Goal: Information Seeking & Learning: Learn about a topic

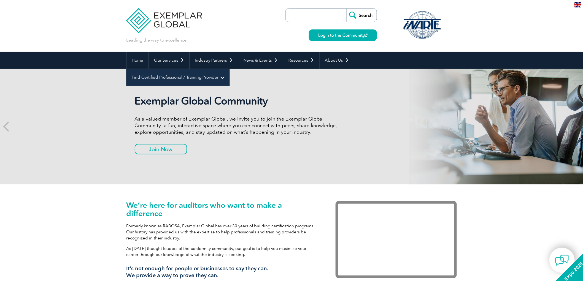
click at [230, 69] on link "Find Certified Professional / Training Provider" at bounding box center [178, 77] width 103 height 17
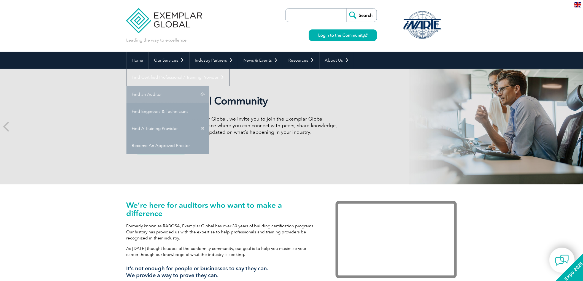
click at [209, 86] on link "Find an Auditor" at bounding box center [168, 94] width 83 height 17
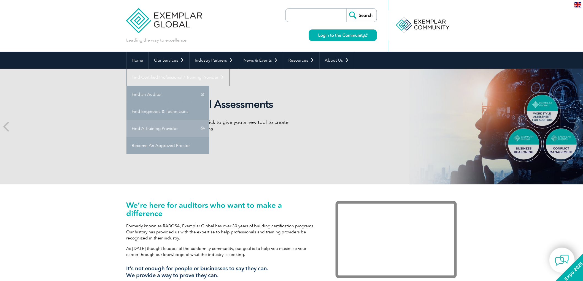
click at [209, 120] on link "Find A Training Provider" at bounding box center [168, 128] width 83 height 17
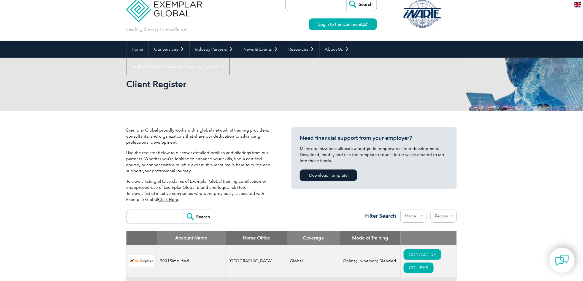
scroll to position [31, 0]
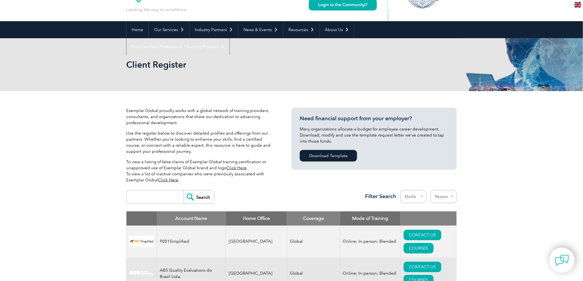
click at [157, 200] on input "search" at bounding box center [156, 197] width 55 height 13
type input "mobes quality"
click at [195, 200] on input "Search" at bounding box center [199, 197] width 30 height 13
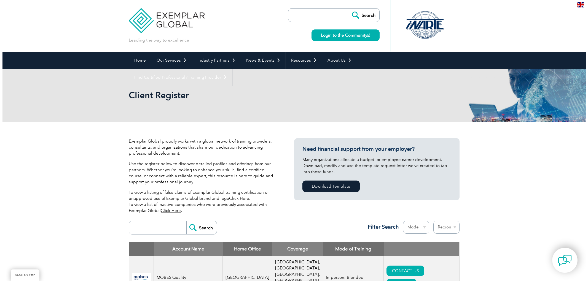
scroll to position [92, 0]
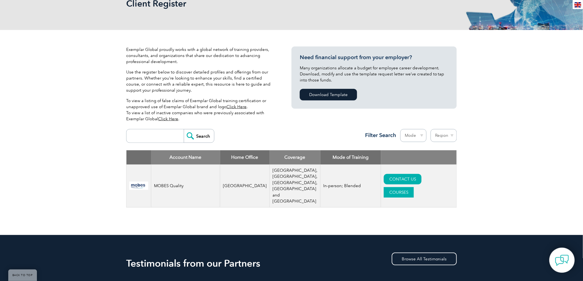
click at [414, 187] on link "COURSES" at bounding box center [399, 192] width 30 height 10
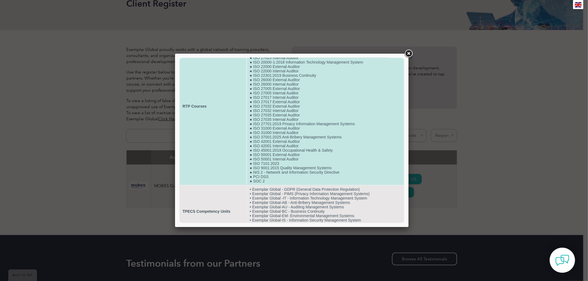
scroll to position [53, 0]
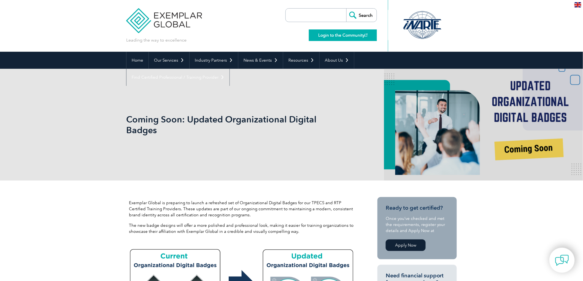
click at [331, 34] on link "Login to the Community" at bounding box center [343, 35] width 68 height 12
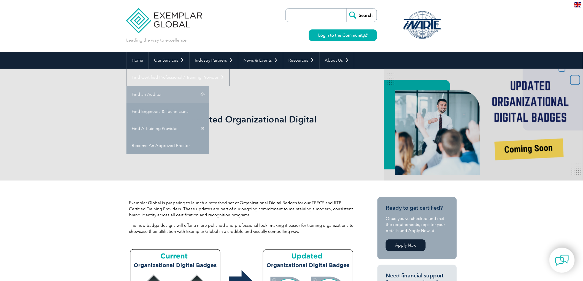
click at [209, 86] on link "Find an Auditor" at bounding box center [168, 94] width 83 height 17
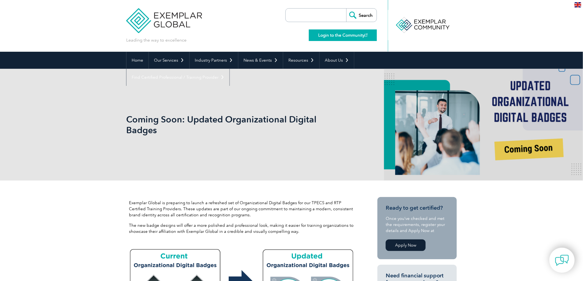
click at [345, 34] on link "Login to the Community" at bounding box center [343, 35] width 68 height 12
click at [338, 34] on link "Login to the Community" at bounding box center [343, 35] width 68 height 12
click at [351, 33] on link "Login to the Community" at bounding box center [343, 35] width 68 height 12
